Goal: Task Accomplishment & Management: Manage account settings

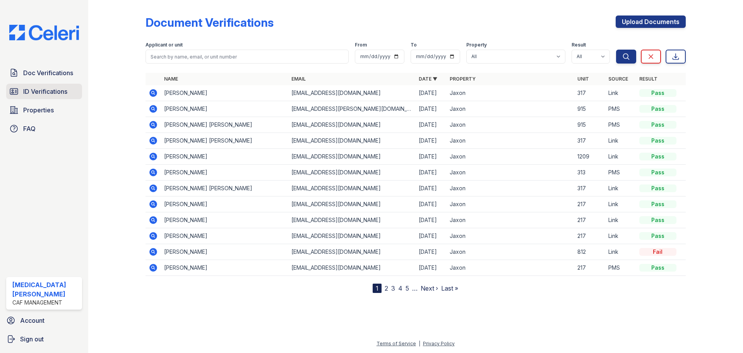
click at [62, 92] on span "ID Verifications" at bounding box center [45, 91] width 44 height 9
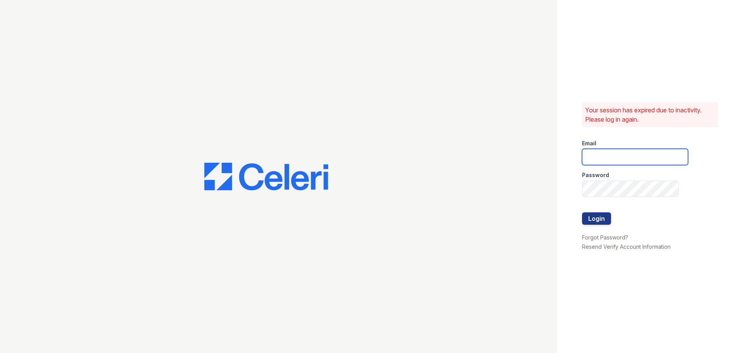
type input "jaxon1@cafmanagement.com"
click at [601, 219] on button "Login" at bounding box center [596, 218] width 29 height 12
